Goal: Check status

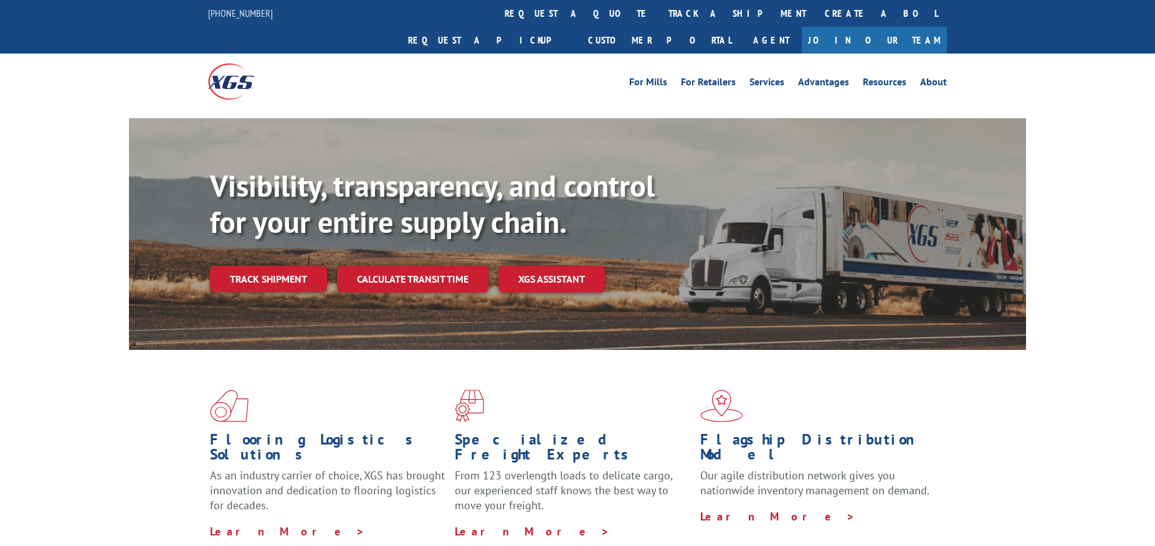
click at [659, 18] on link "track a shipment" at bounding box center [737, 13] width 156 height 27
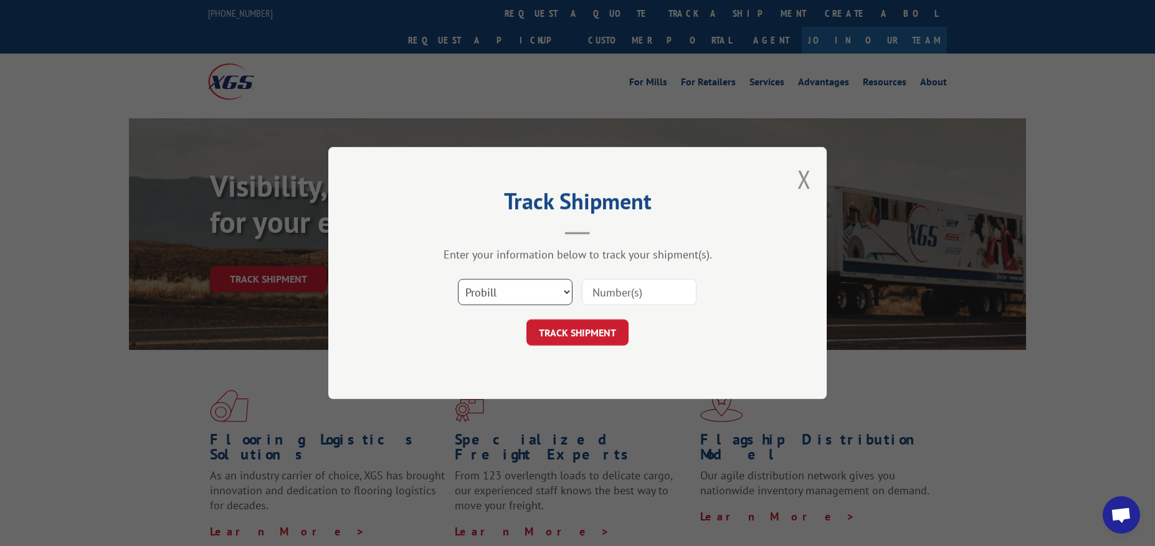
click at [543, 285] on select "Select category... Probill BOL PO" at bounding box center [515, 292] width 115 height 26
select select "bol"
click at [458, 279] on select "Select category... Probill BOL PO" at bounding box center [515, 292] width 115 height 26
click at [626, 294] on input at bounding box center [639, 292] width 115 height 26
paste input "#17595906"
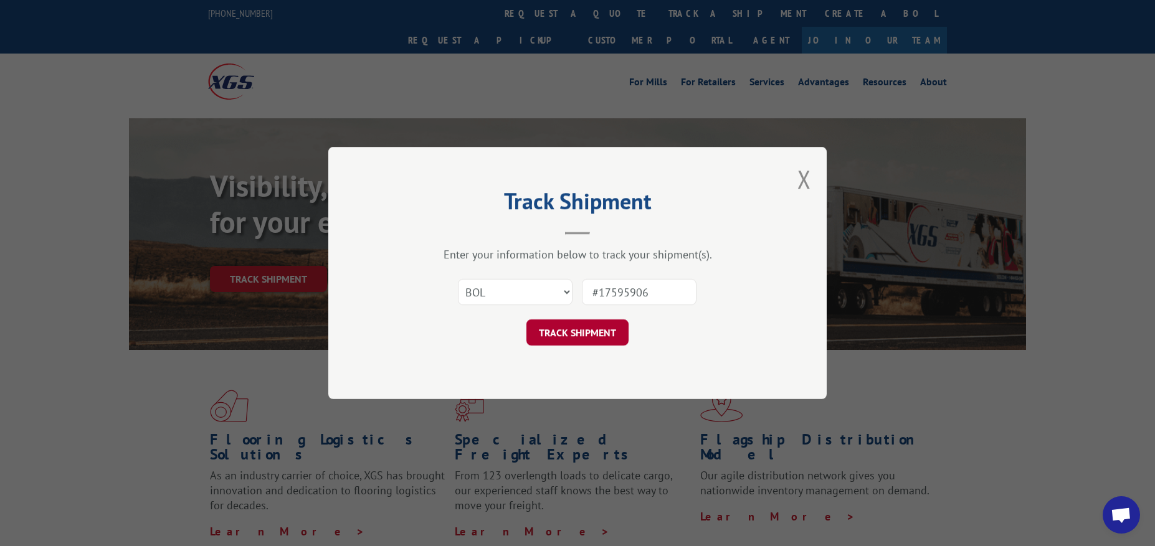
type input "#17595906"
drag, startPoint x: 575, startPoint y: 330, endPoint x: 569, endPoint y: 323, distance: 9.3
click at [574, 330] on button "TRACK SHIPMENT" at bounding box center [577, 333] width 102 height 26
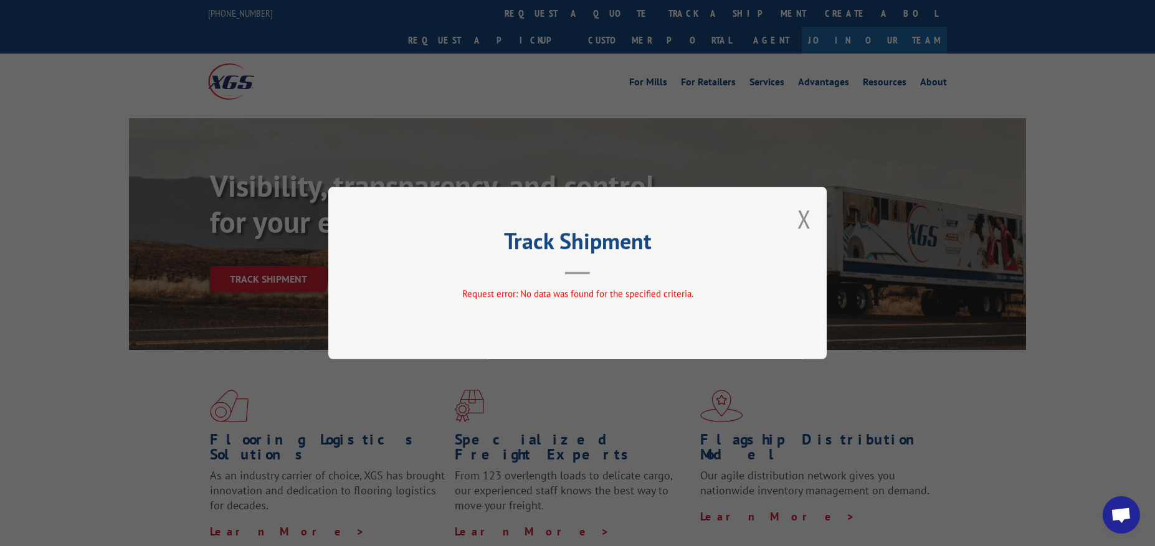
click at [795, 226] on div "Track Shipment Request error: No data was found for the specified criteria." at bounding box center [577, 273] width 498 height 173
click at [807, 219] on button "Close modal" at bounding box center [805, 218] width 14 height 33
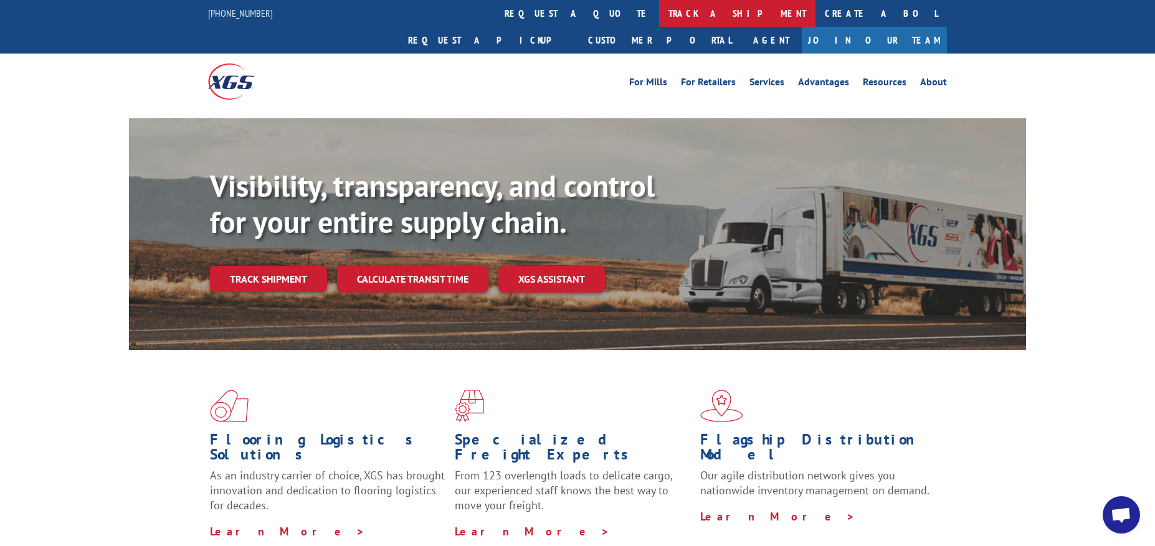
click at [659, 2] on link "track a shipment" at bounding box center [737, 13] width 156 height 27
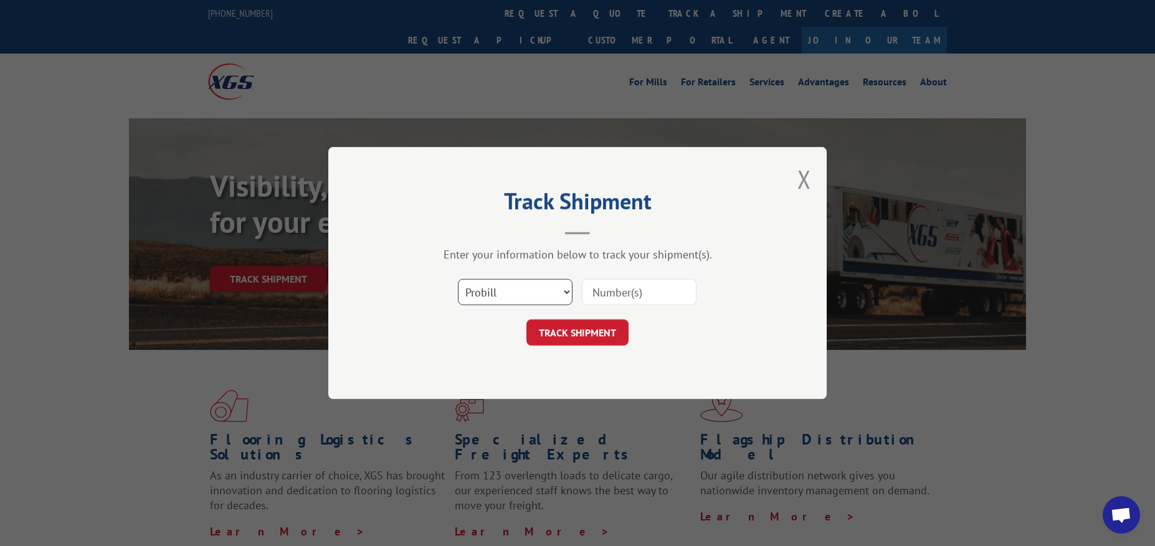
click at [519, 291] on select "Select category... Probill BOL PO" at bounding box center [515, 292] width 115 height 26
select select "bol"
click at [458, 279] on select "Select category... Probill BOL PO" at bounding box center [515, 292] width 115 height 26
click at [641, 295] on input at bounding box center [639, 292] width 115 height 26
paste input "#17595906"
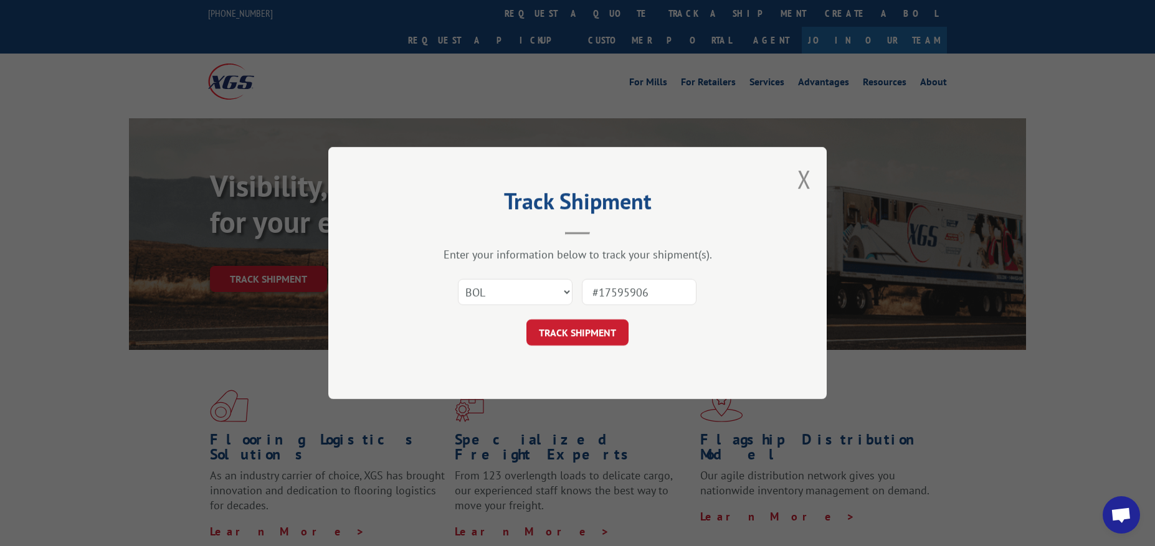
click at [599, 287] on input "#17595906" at bounding box center [639, 292] width 115 height 26
type input "17595906"
click at [591, 325] on button "TRACK SHIPMENT" at bounding box center [577, 333] width 102 height 26
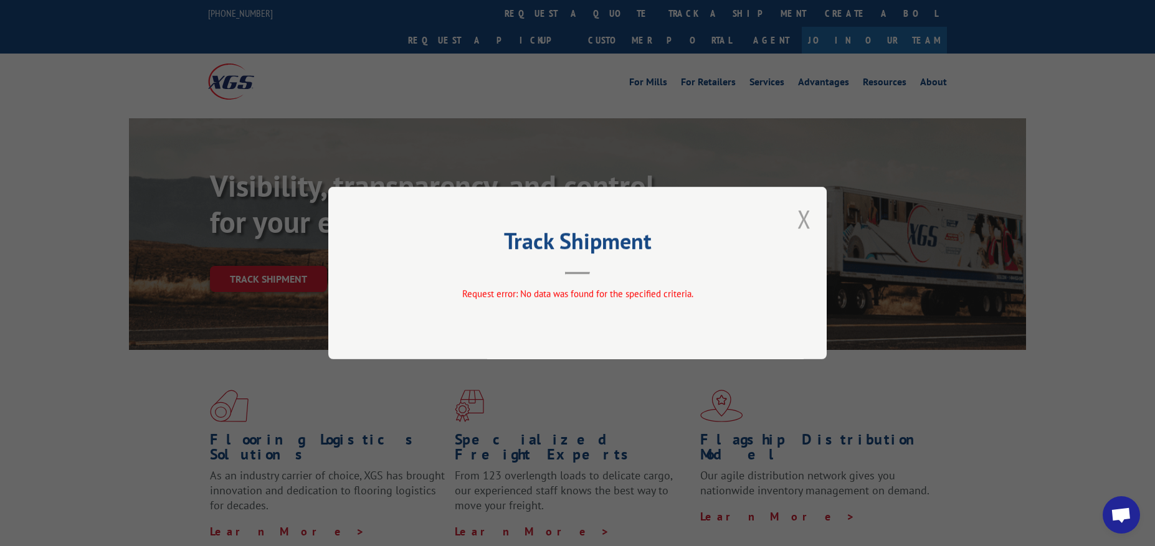
click at [803, 214] on button "Close modal" at bounding box center [805, 218] width 14 height 33
